Goal: Transaction & Acquisition: Purchase product/service

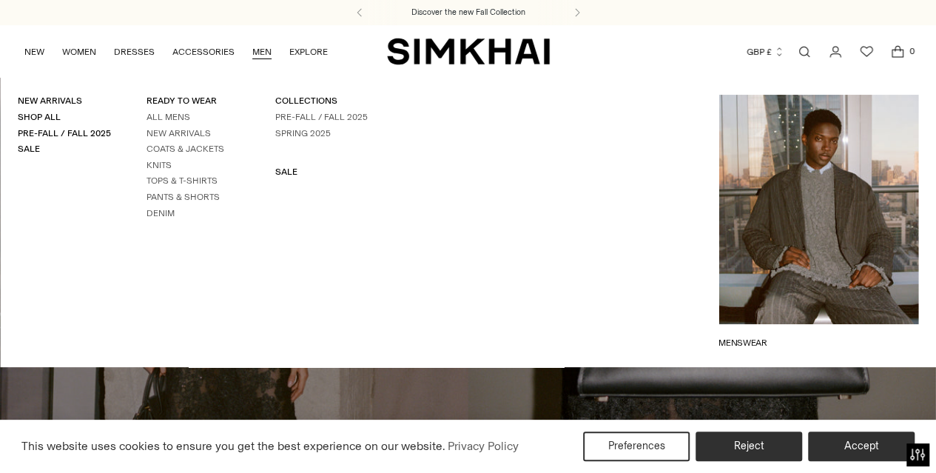
click at [256, 48] on link "MEN" at bounding box center [261, 52] width 19 height 33
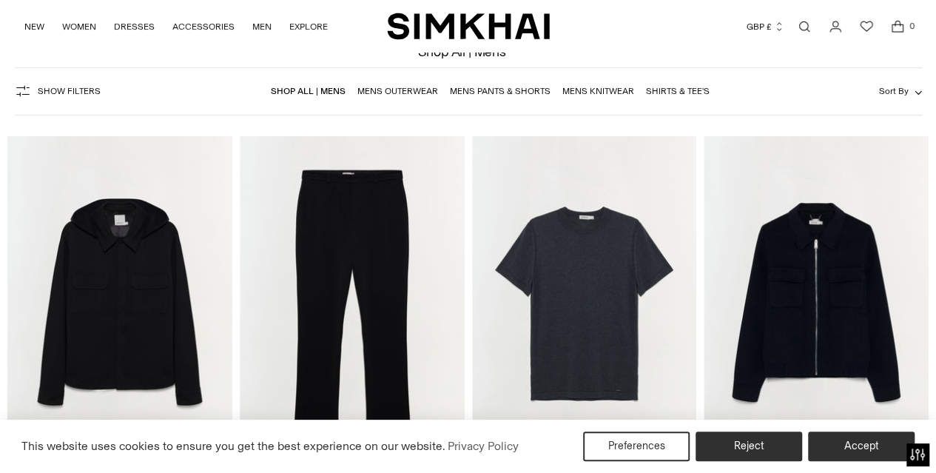
scroll to position [74, 0]
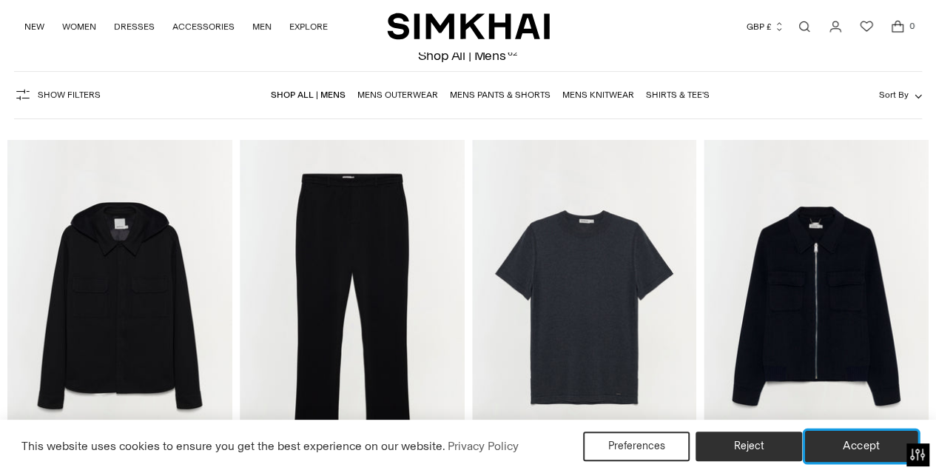
click at [851, 444] on button "Accept" at bounding box center [861, 446] width 113 height 31
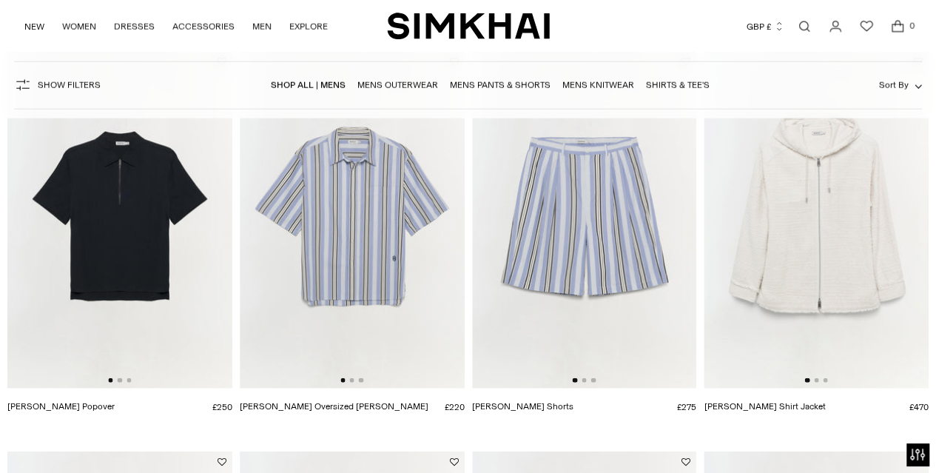
scroll to position [1689, 0]
